Goal: Information Seeking & Learning: Learn about a topic

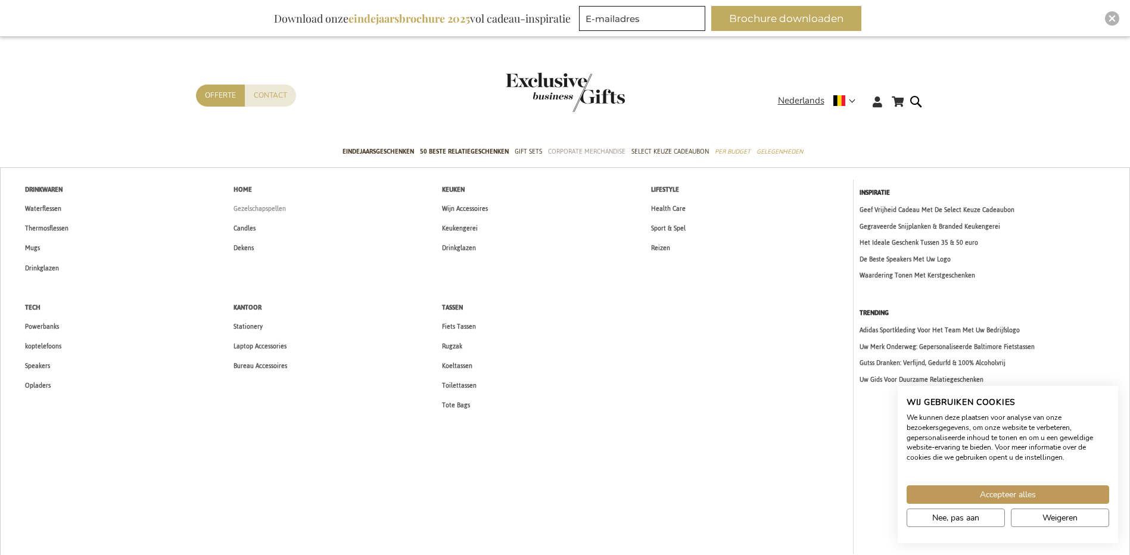
click at [258, 208] on span "Gezelschapspellen" at bounding box center [260, 209] width 52 height 13
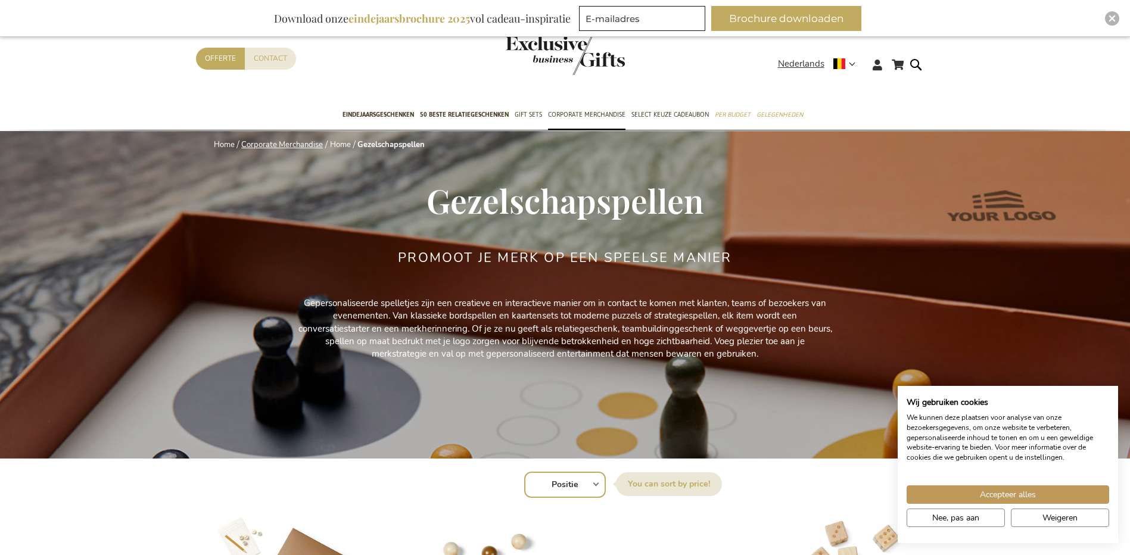
click at [287, 141] on link "Corporate Merchandise" at bounding box center [282, 144] width 82 height 11
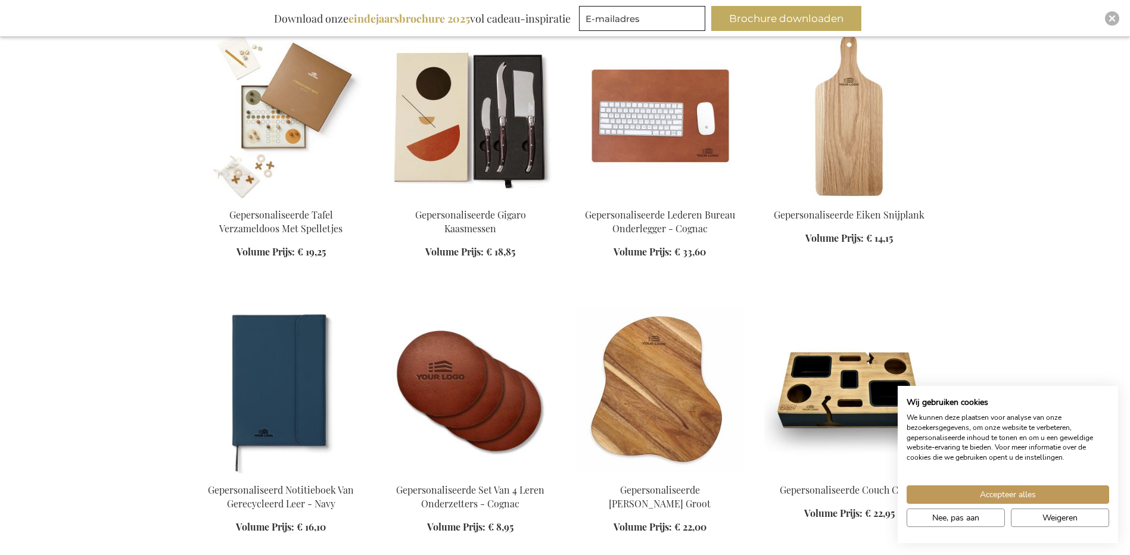
scroll to position [953, 0]
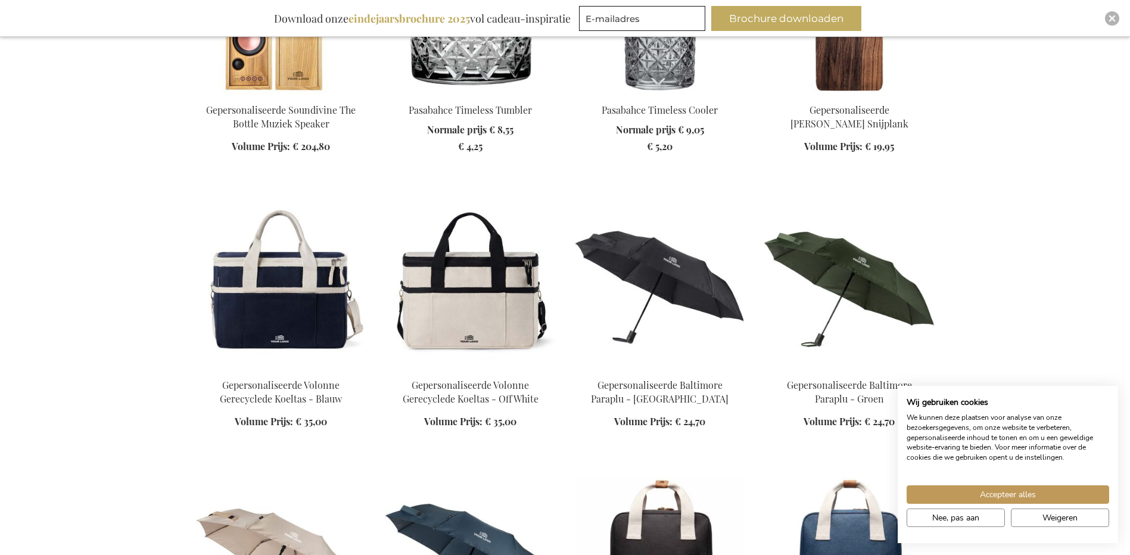
scroll to position [1668, 0]
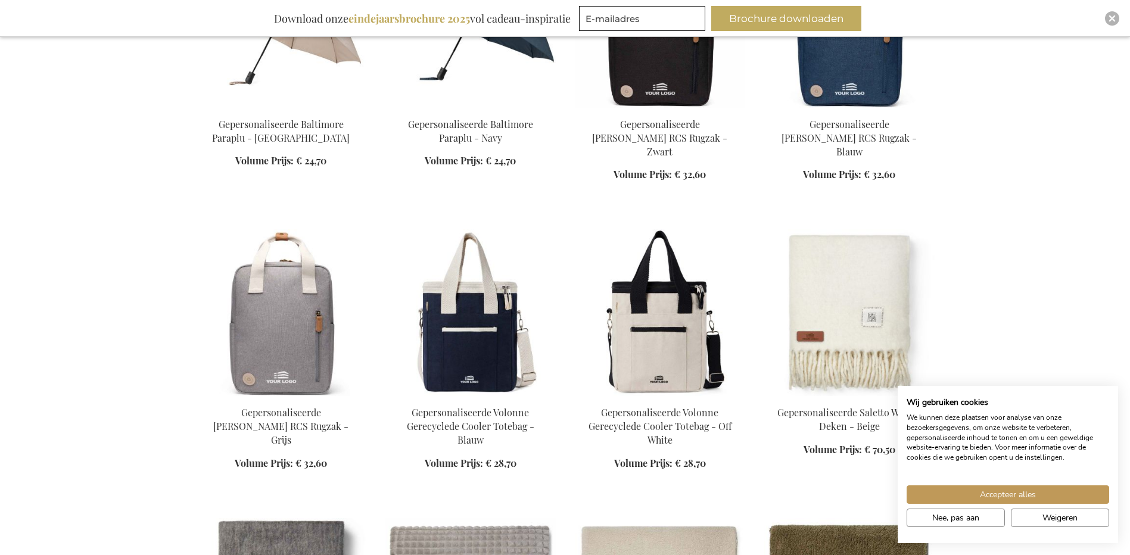
scroll to position [2026, 0]
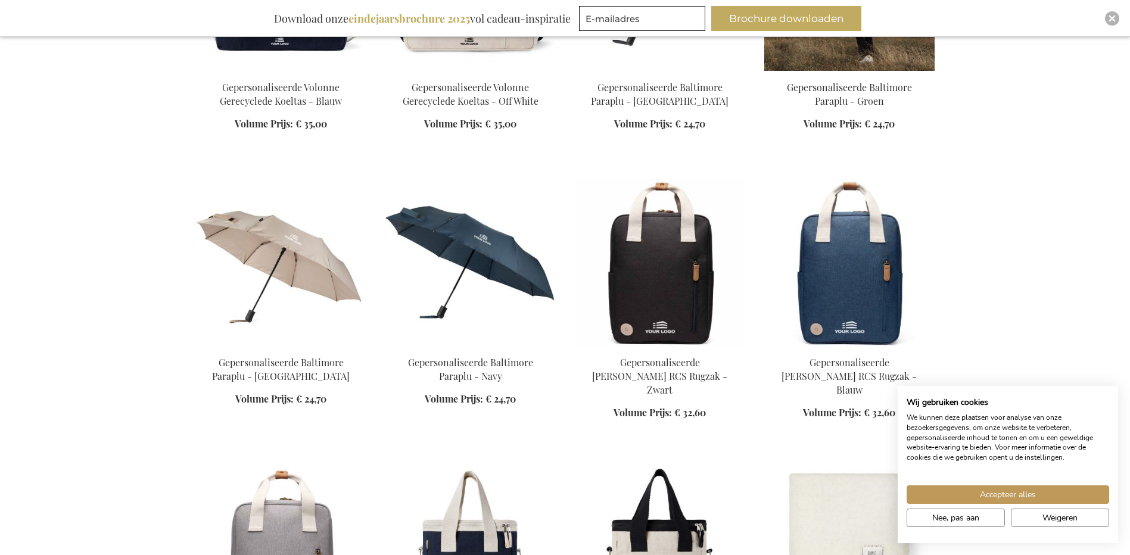
scroll to position [1668, 0]
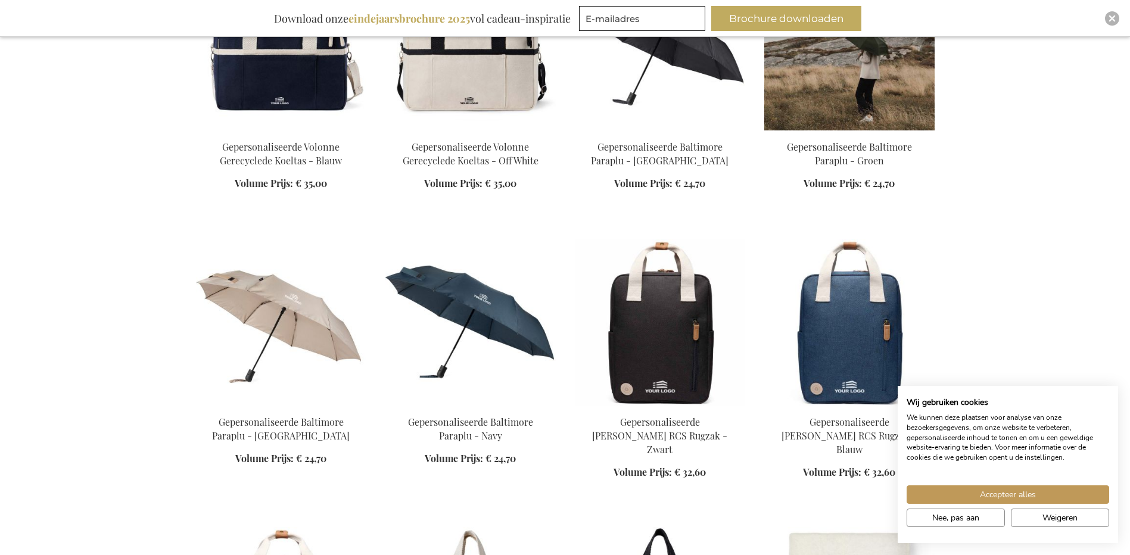
click at [858, 101] on img at bounding box center [850, 47] width 170 height 167
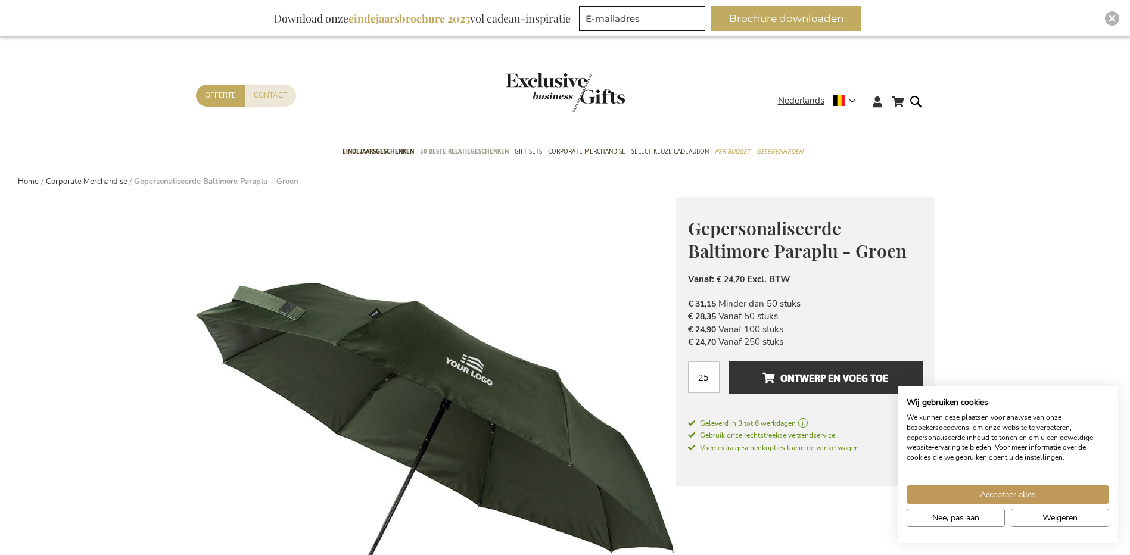
click at [468, 153] on span "50 beste relatiegeschenken" at bounding box center [464, 151] width 89 height 13
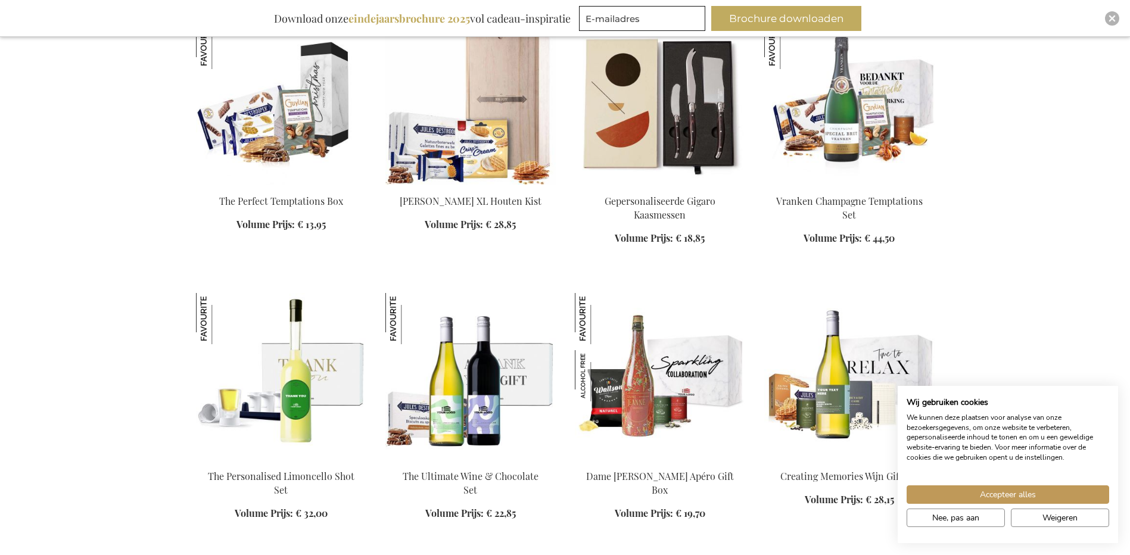
scroll to position [953, 0]
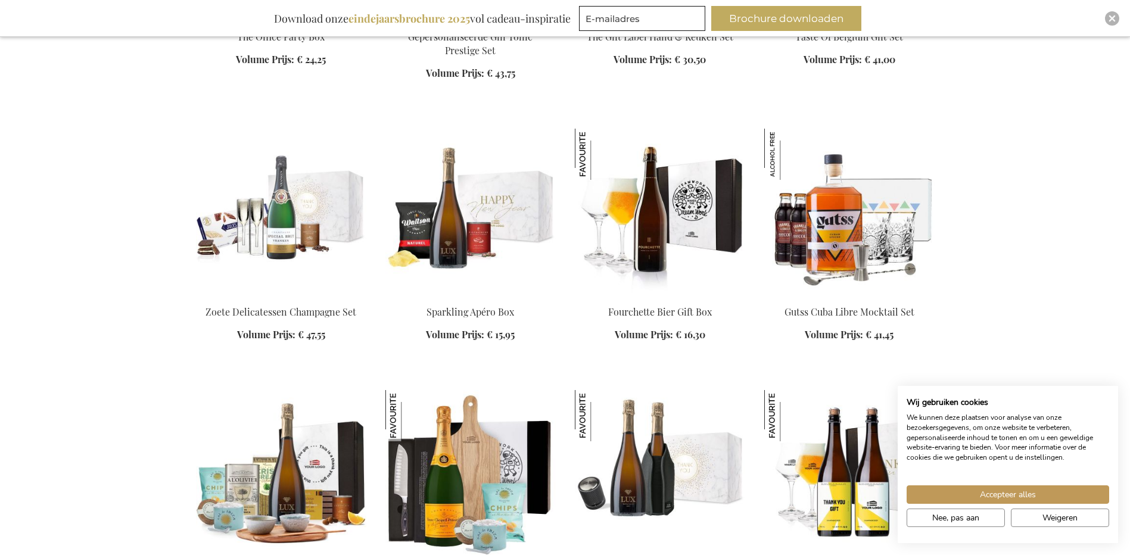
scroll to position [1788, 0]
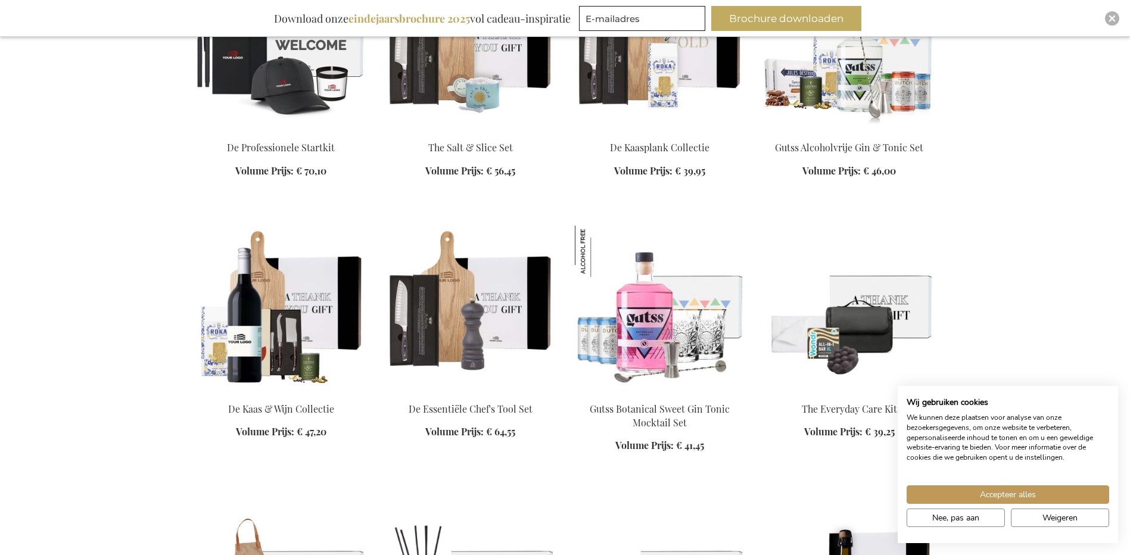
scroll to position [2979, 0]
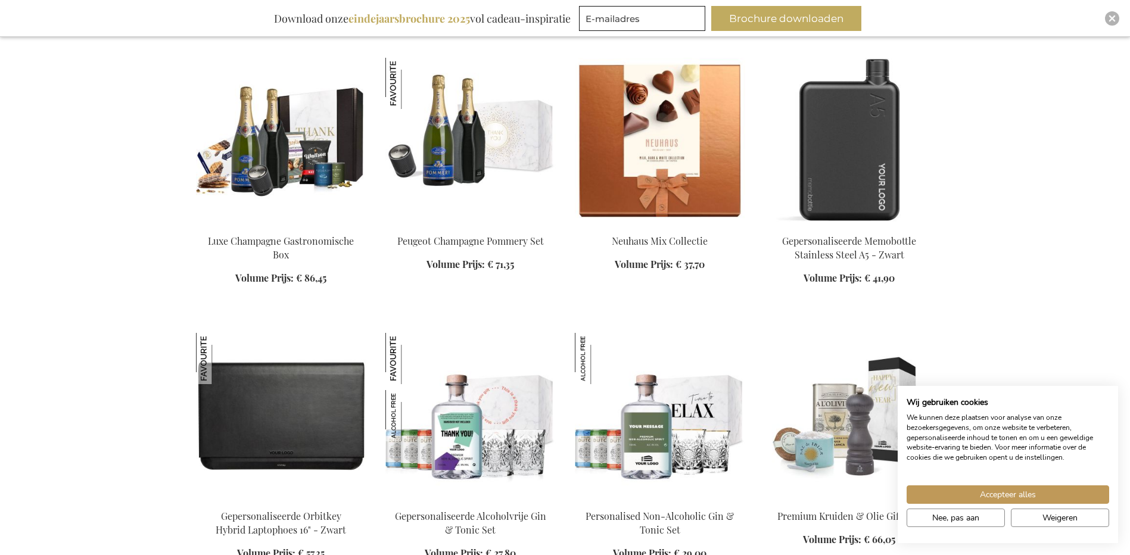
scroll to position [5720, 0]
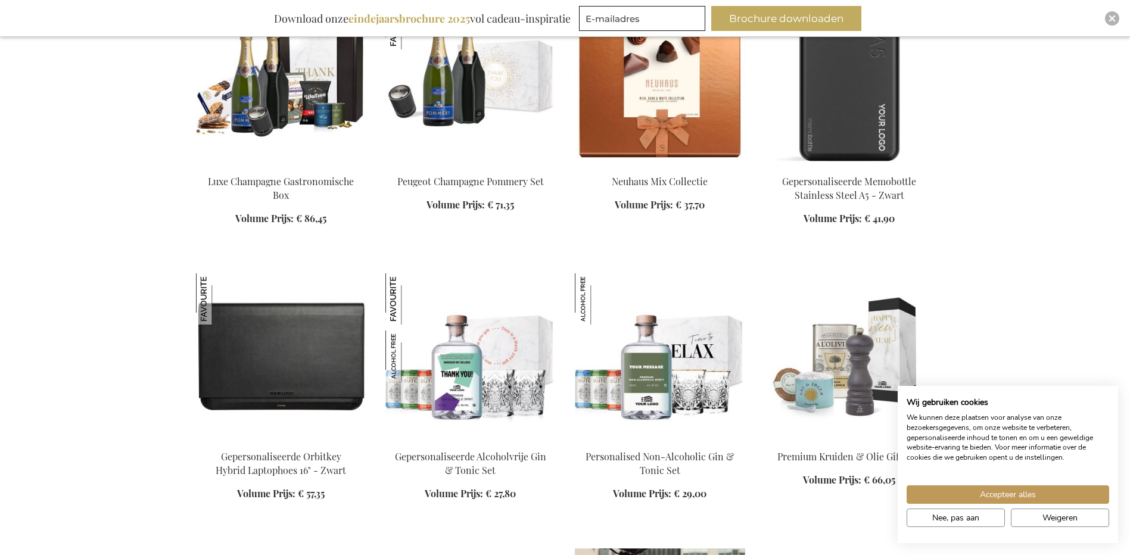
scroll to position [6138, 0]
